Goal: Navigation & Orientation: Find specific page/section

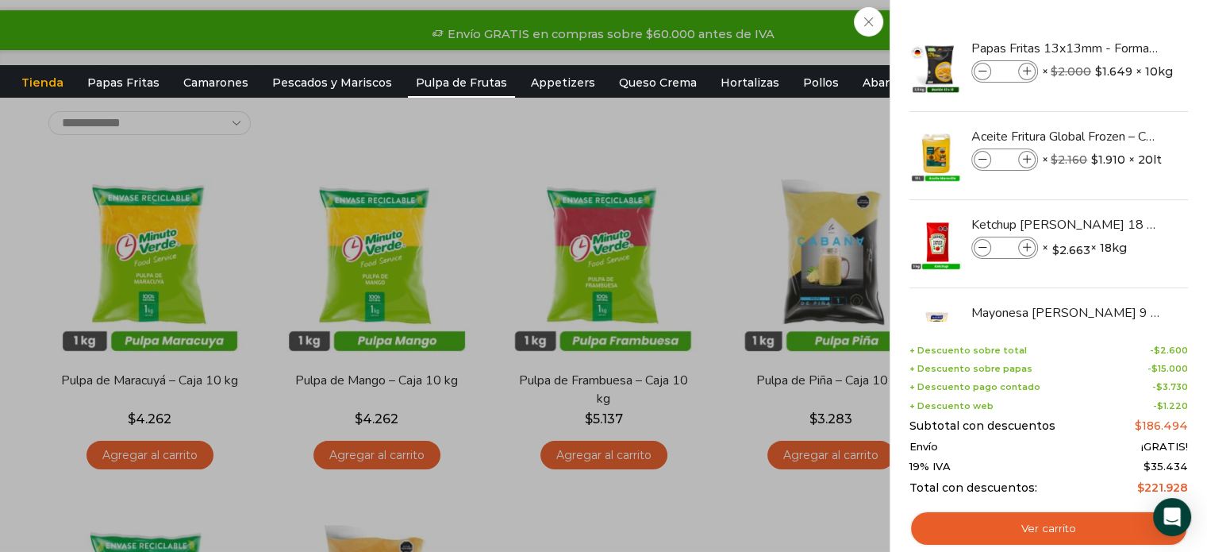
scroll to position [64, 0]
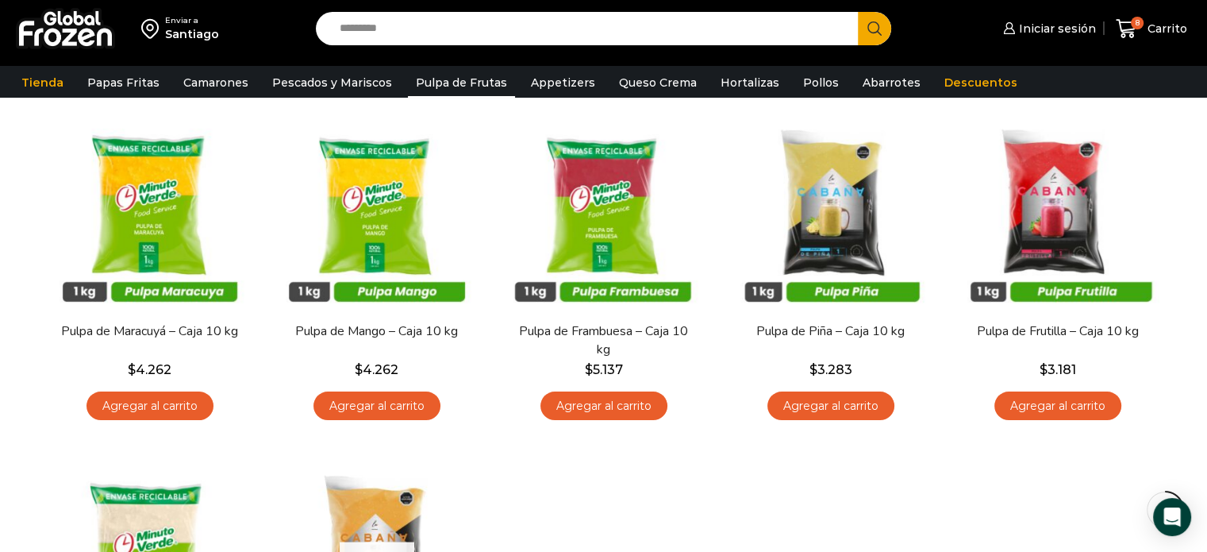
scroll to position [0, 0]
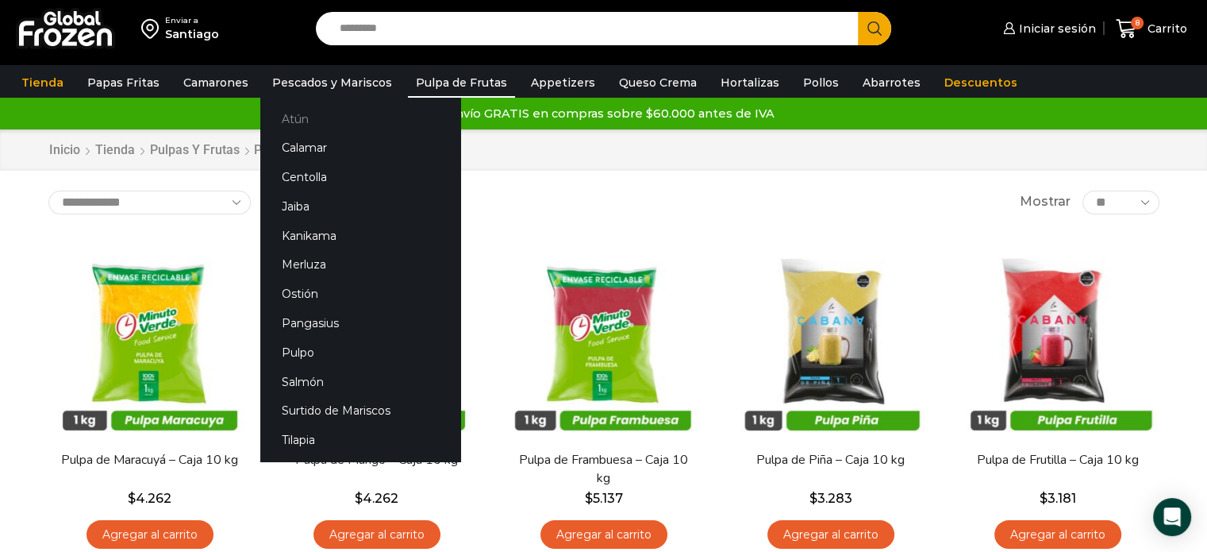
click at [294, 123] on link "Atún" at bounding box center [360, 118] width 200 height 29
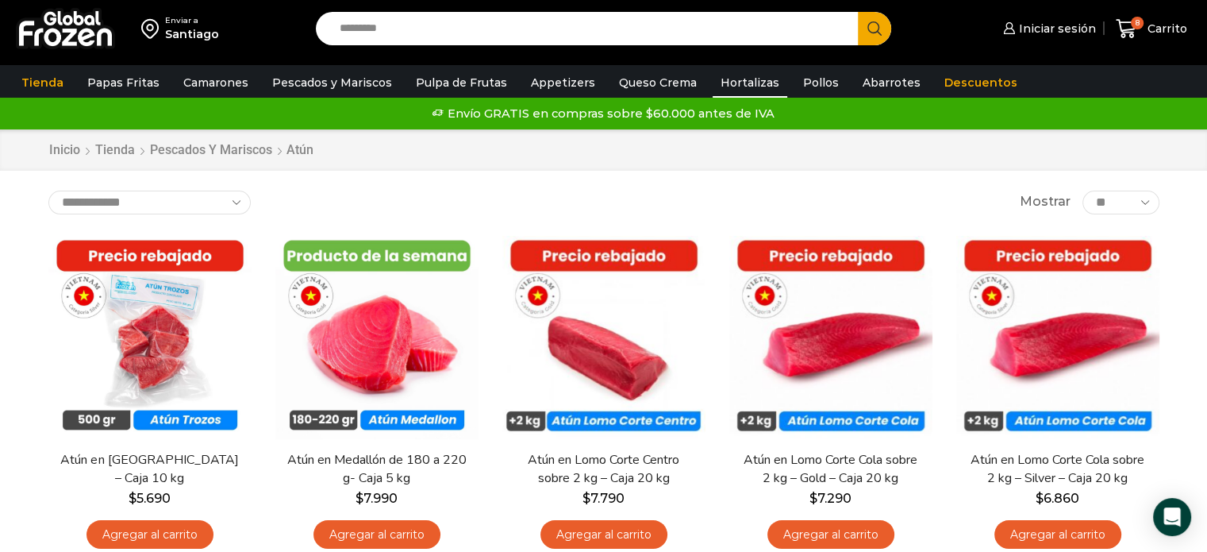
click at [749, 83] on link "Hortalizas" at bounding box center [750, 82] width 75 height 30
